Goal: Navigation & Orientation: Find specific page/section

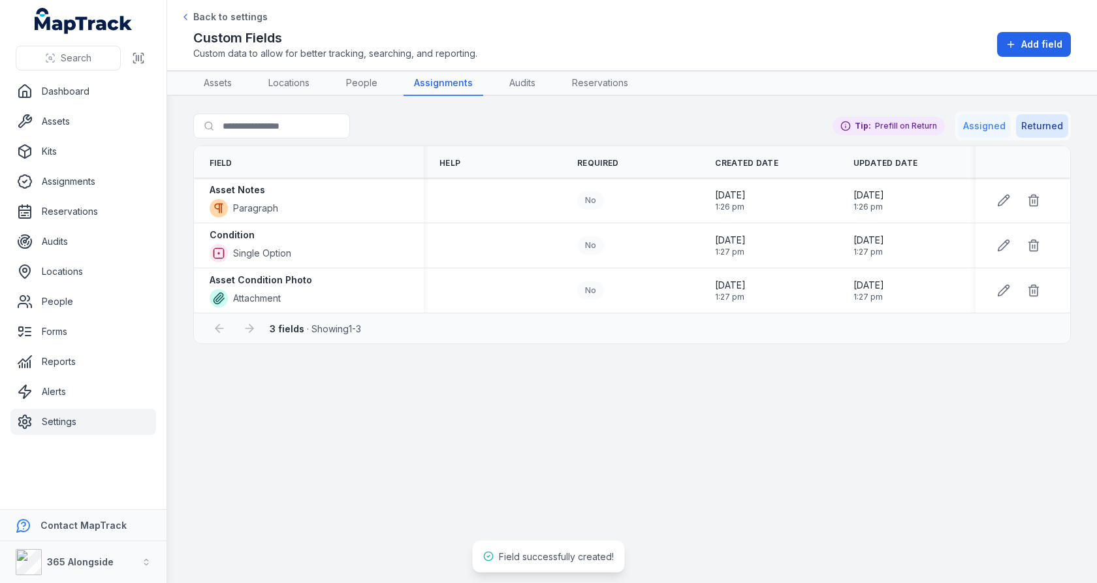
click at [999, 126] on button "Assigned" at bounding box center [984, 126] width 53 height 24
click at [1046, 121] on button "Returned" at bounding box center [1042, 126] width 52 height 24
click at [969, 136] on button "Assigned" at bounding box center [984, 126] width 53 height 24
